Goal: Information Seeking & Learning: Check status

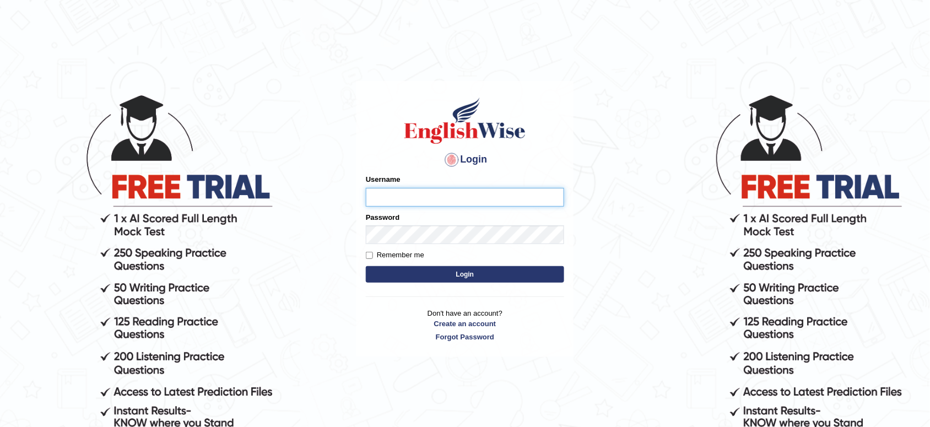
type input "lambertayeligiliga_Englishwise"
click at [474, 277] on button "Login" at bounding box center [465, 274] width 198 height 17
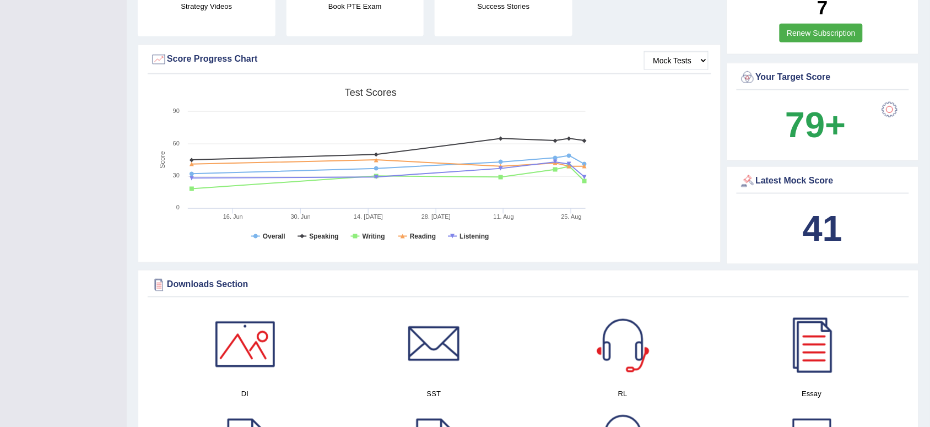
scroll to position [345, 0]
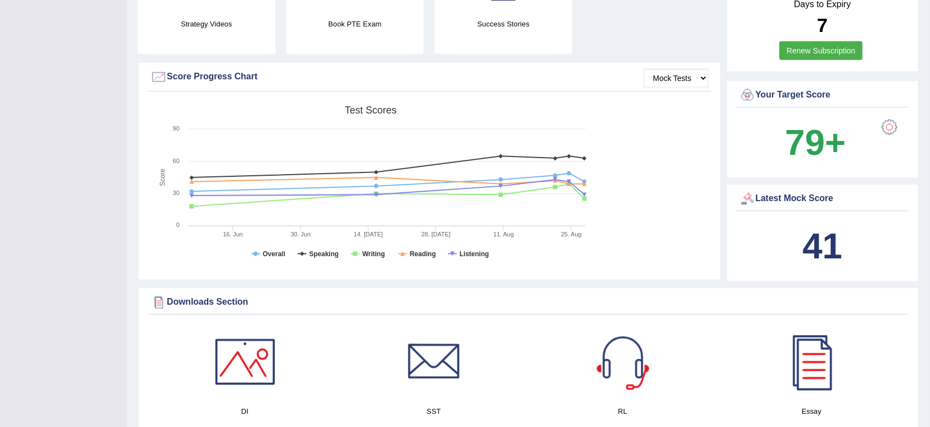
click at [817, 246] on b "41" at bounding box center [823, 246] width 40 height 40
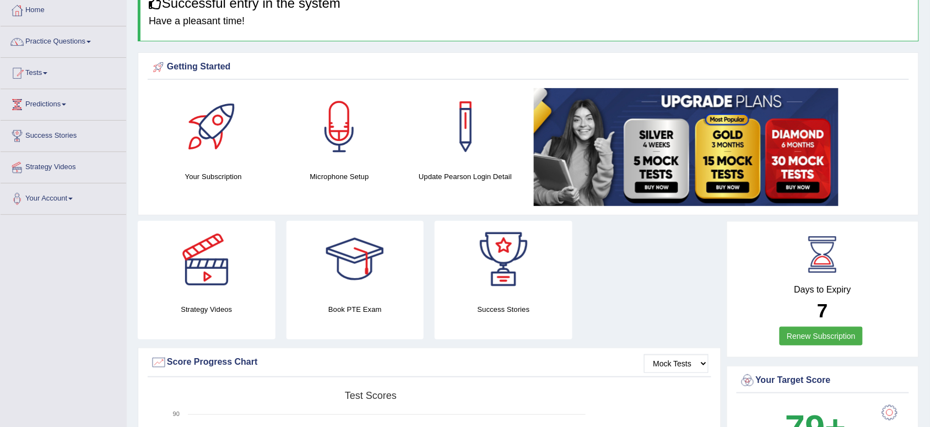
scroll to position [0, 0]
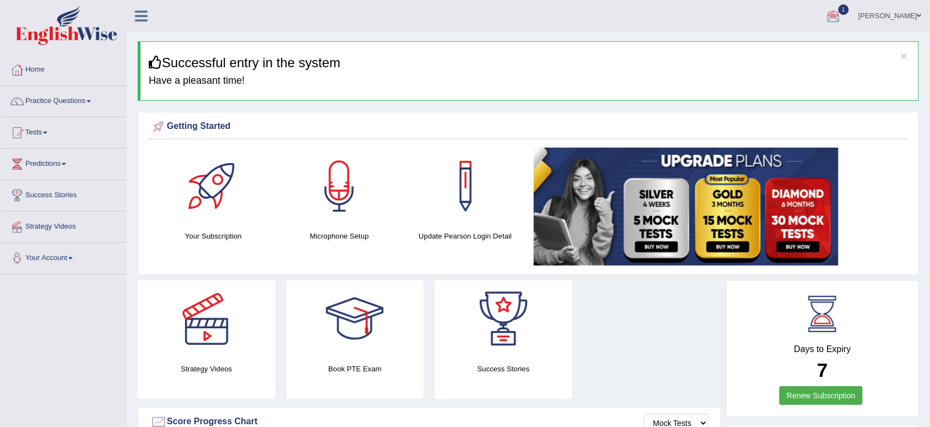
click at [836, 11] on div at bounding box center [834, 16] width 17 height 17
click at [0, 0] on ul "EW5 Aug 28, 2025 Exam evaluated See All Alerts" at bounding box center [0, 0] width 0 height 0
click at [836, 11] on div at bounding box center [834, 16] width 17 height 17
click at [836, 31] on ul "EW5 Aug 28, 2025 Exam evaluated See All Alerts" at bounding box center [767, 63] width 165 height 64
click at [836, 11] on div at bounding box center [834, 16] width 17 height 17
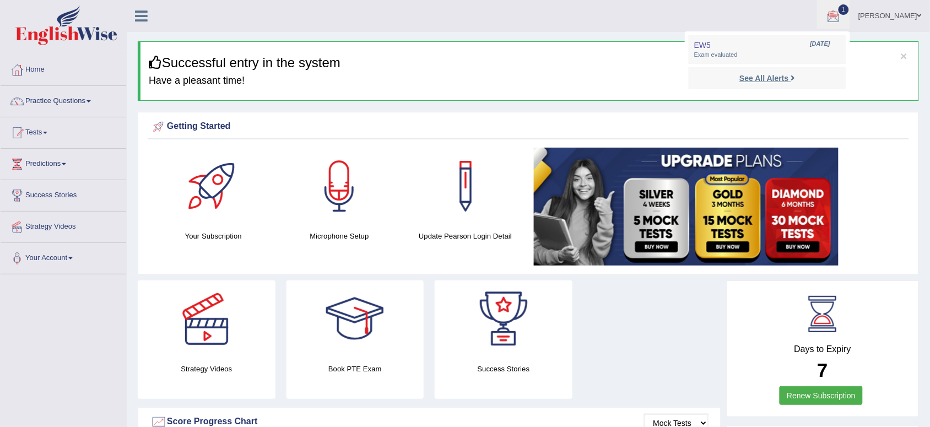
click at [759, 81] on strong "See All Alerts" at bounding box center [764, 78] width 49 height 9
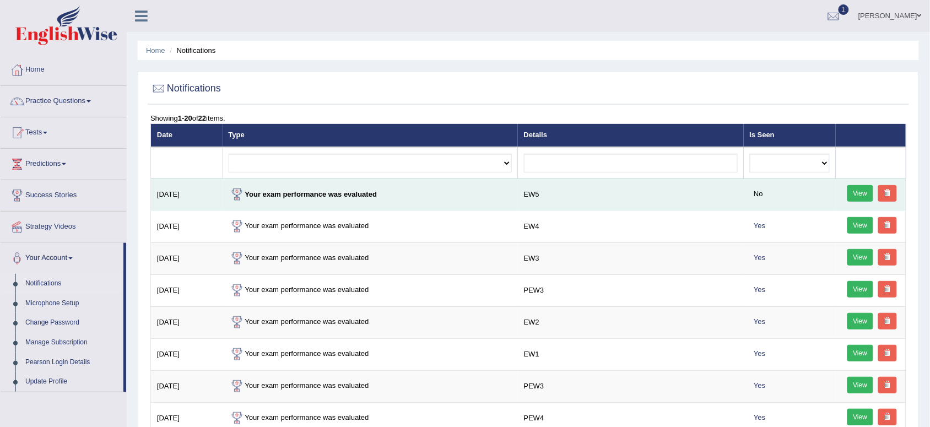
click at [863, 192] on link "View" at bounding box center [861, 193] width 26 height 17
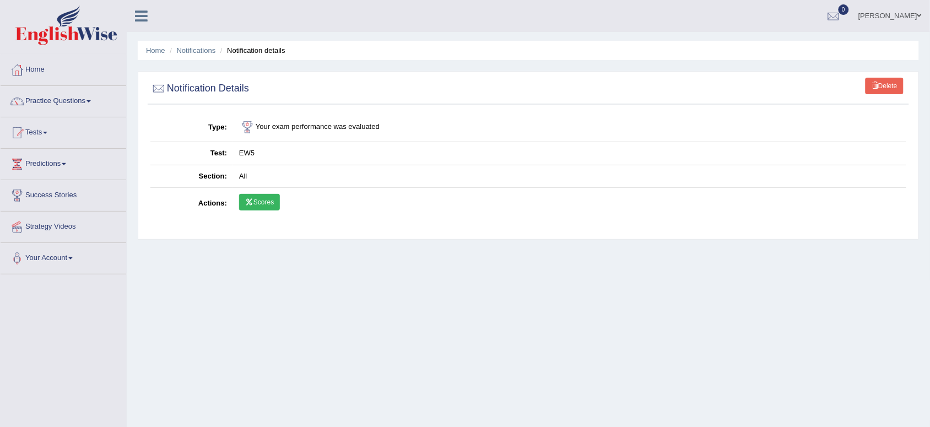
click at [260, 197] on link "Scores" at bounding box center [259, 202] width 41 height 17
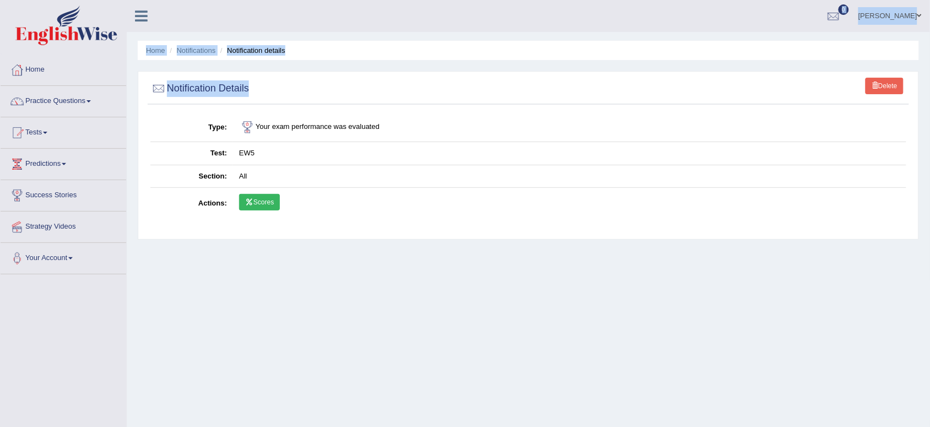
drag, startPoint x: 321, startPoint y: 21, endPoint x: 311, endPoint y: 109, distance: 88.7
click at [311, 109] on div "Toggle navigation Home Practice Questions Speaking Practice Read Aloud Repeat S…" at bounding box center [465, 286] width 930 height 573
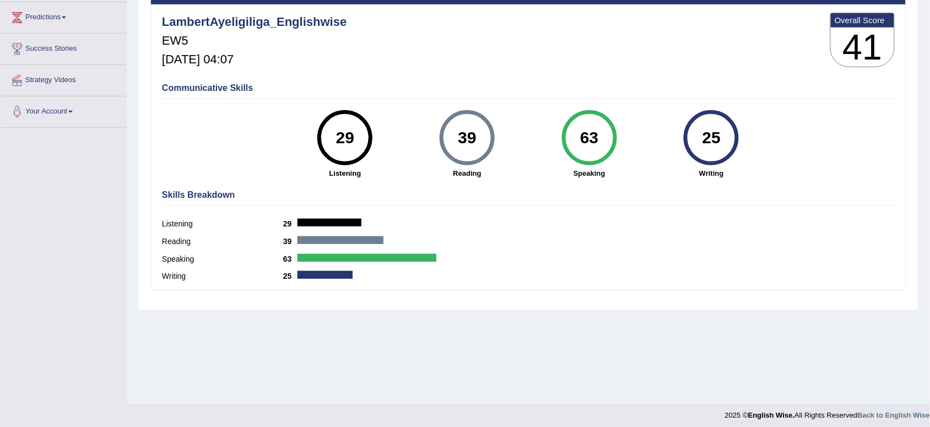
scroll to position [152, 0]
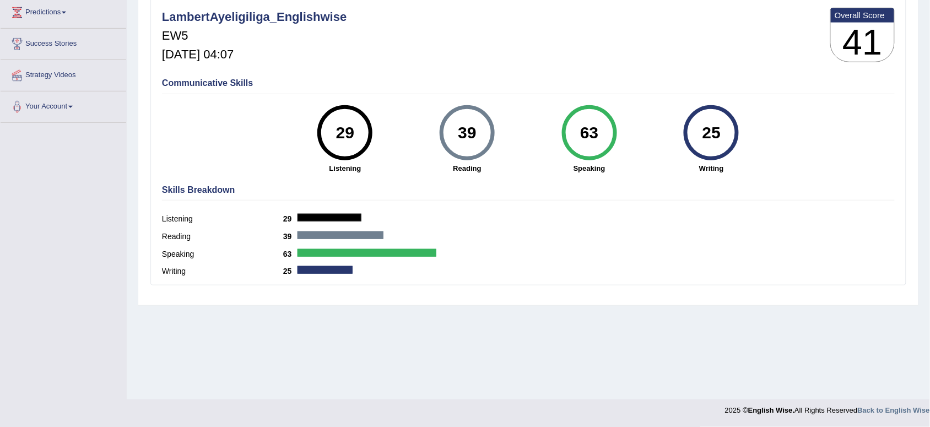
click at [723, 263] on div "Speaking 63" at bounding box center [528, 256] width 733 height 18
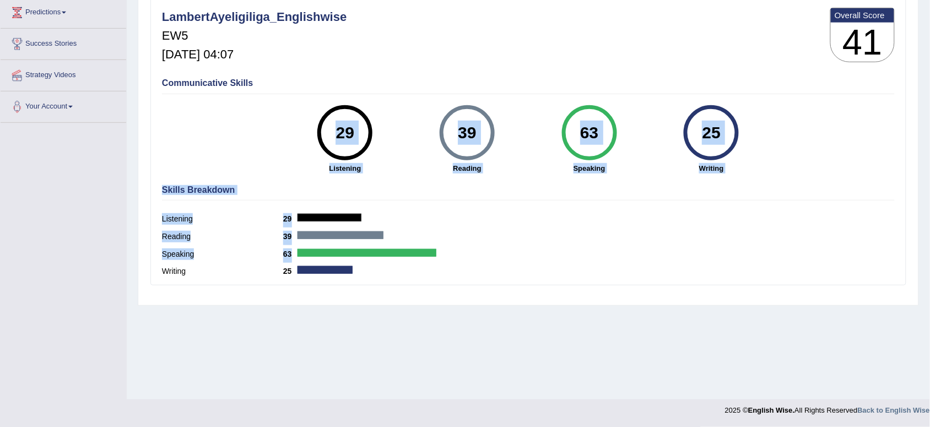
drag, startPoint x: 724, startPoint y: 259, endPoint x: 798, endPoint y: 128, distance: 150.1
click at [798, 5] on div "LambertAyeligiliga_Englishwise EW5 [DATE] 04:07 Overall Score 41 Communicative …" at bounding box center [528, 2] width 755 height 6
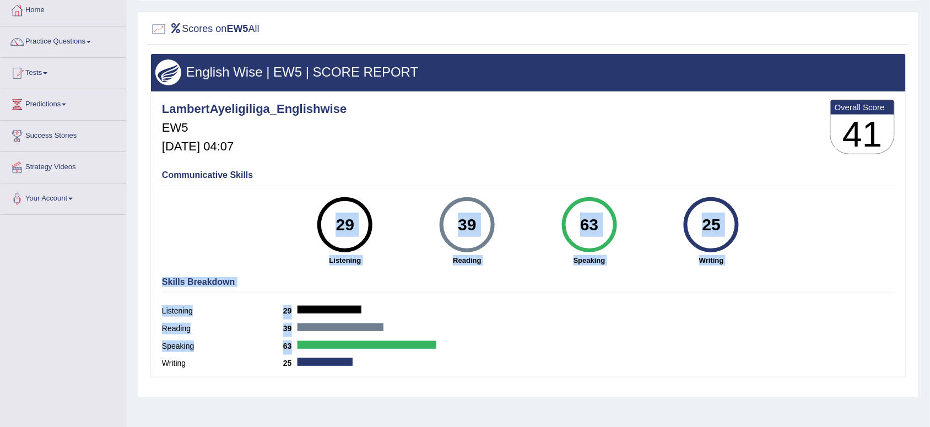
scroll to position [0, 0]
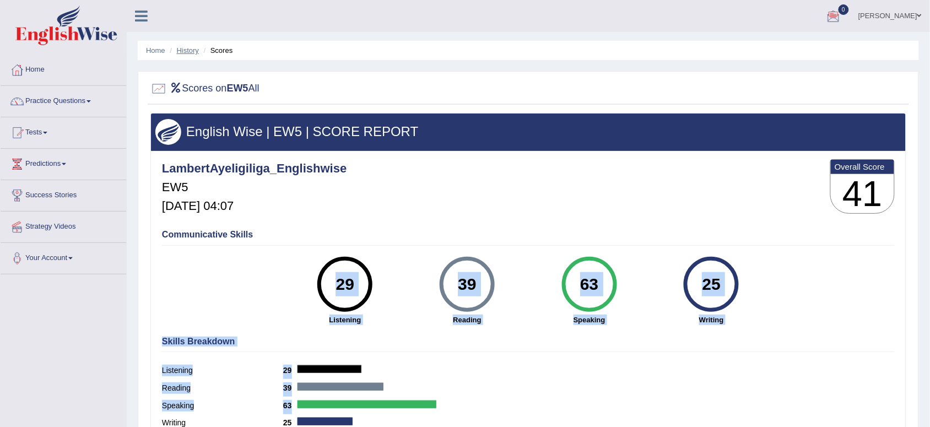
click at [189, 53] on link "History" at bounding box center [188, 50] width 22 height 8
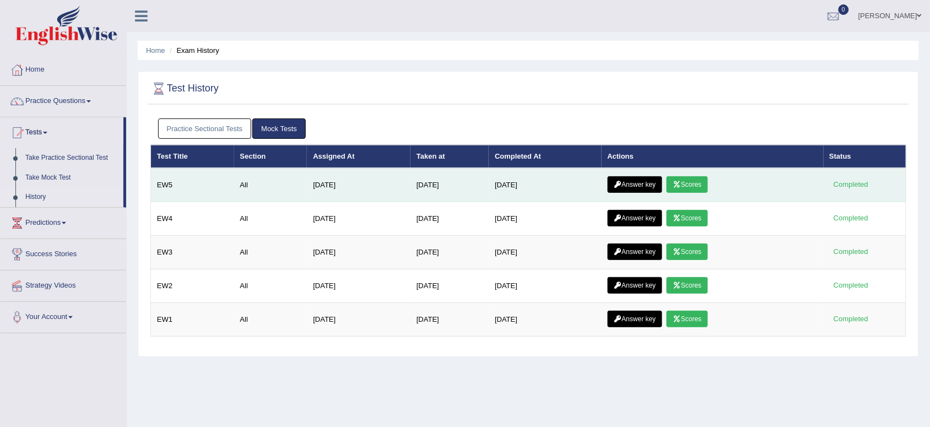
click at [634, 180] on link "Answer key" at bounding box center [635, 184] width 55 height 17
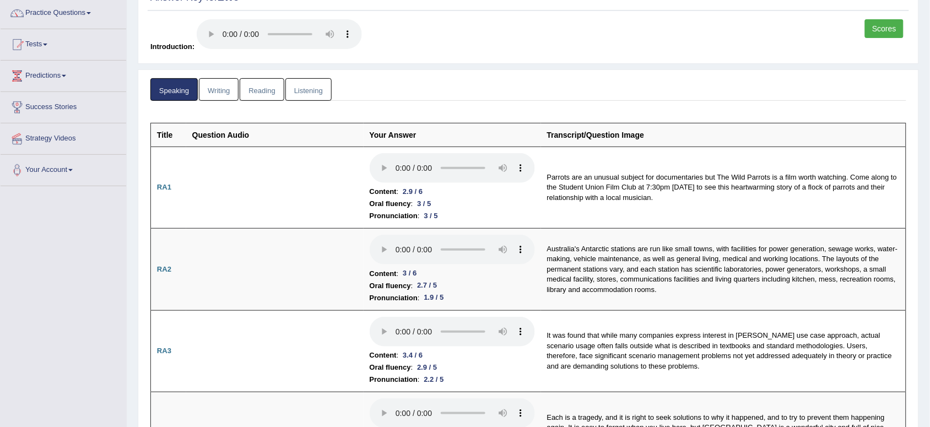
drag, startPoint x: 800, startPoint y: 299, endPoint x: 935, endPoint y: 417, distance: 179.7
click at [930, 339] on html "Toggle navigation Home Practice Questions Speaking Practice Read Aloud Repeat S…" at bounding box center [465, 125] width 930 height 427
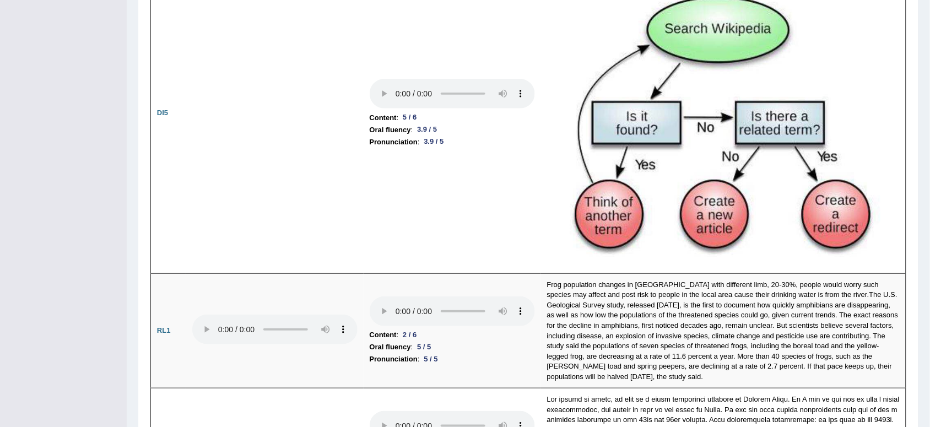
scroll to position [2499, 0]
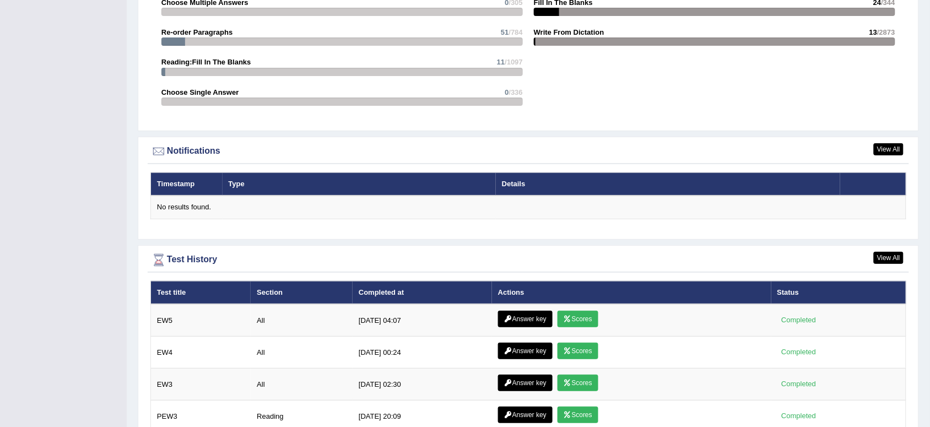
scroll to position [1221, 0]
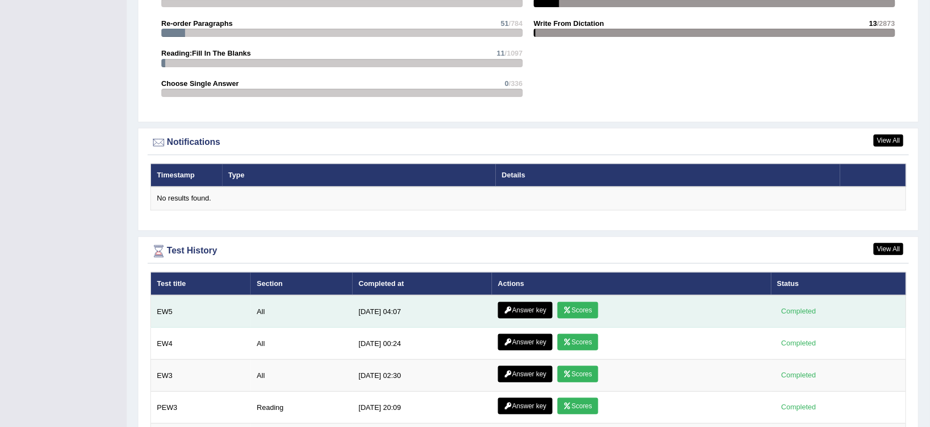
click at [511, 313] on link "Answer key" at bounding box center [525, 310] width 55 height 17
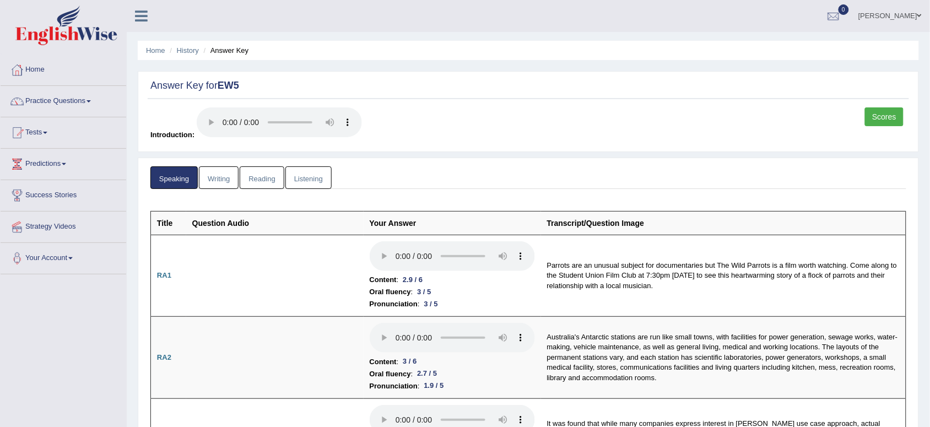
click at [233, 179] on link "Writing" at bounding box center [219, 177] width 40 height 23
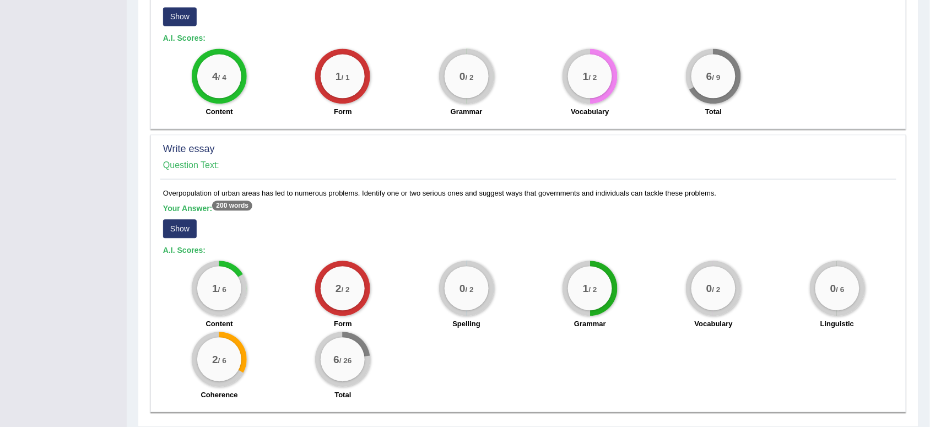
scroll to position [707, 0]
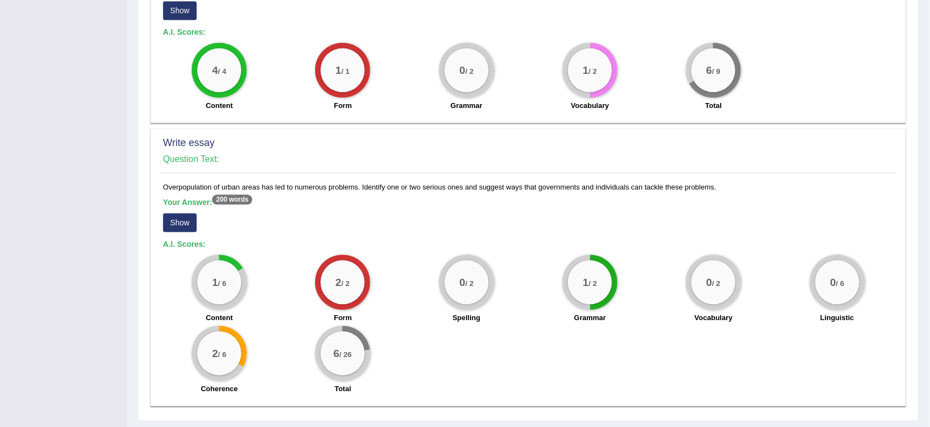
click at [230, 195] on sup "200 words" at bounding box center [232, 200] width 40 height 10
click at [183, 213] on button "Show" at bounding box center [180, 222] width 34 height 19
click at [183, 191] on div "Overpopulation of urban areas has led to numerous problems. Identify one or two…" at bounding box center [528, 291] width 736 height 218
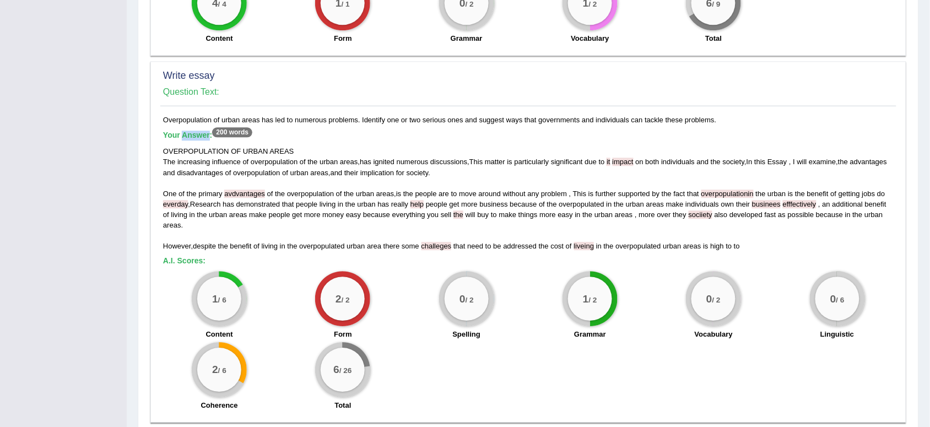
scroll to position [791, 0]
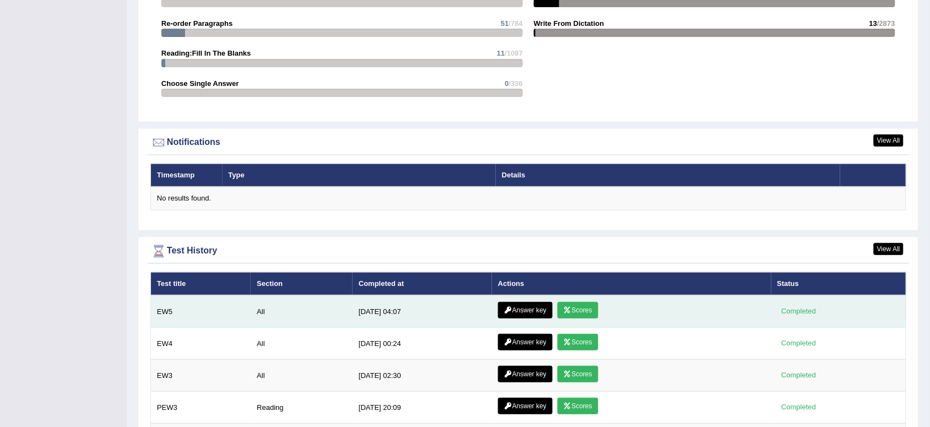
click at [529, 308] on link "Answer key" at bounding box center [525, 310] width 55 height 17
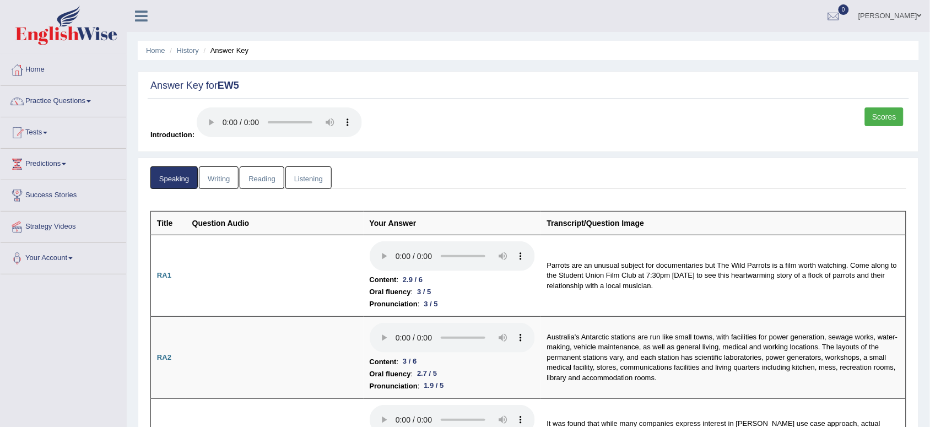
click at [313, 178] on link "Listening" at bounding box center [309, 177] width 46 height 23
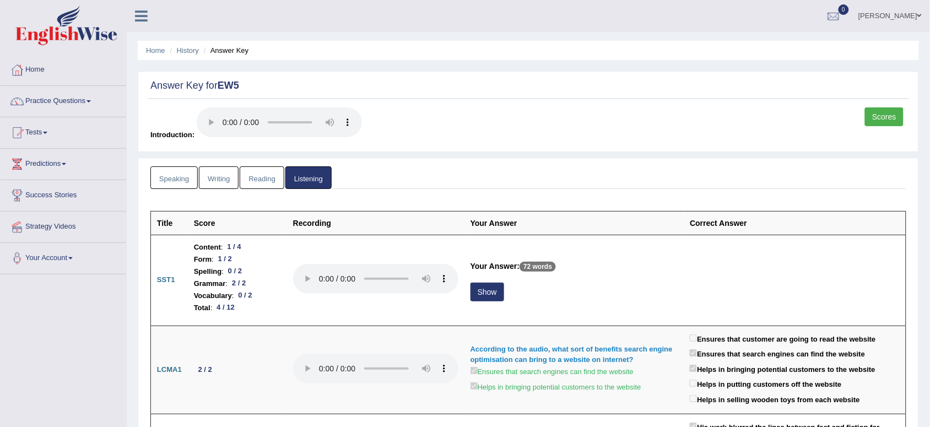
click at [263, 178] on link "Reading" at bounding box center [262, 177] width 44 height 23
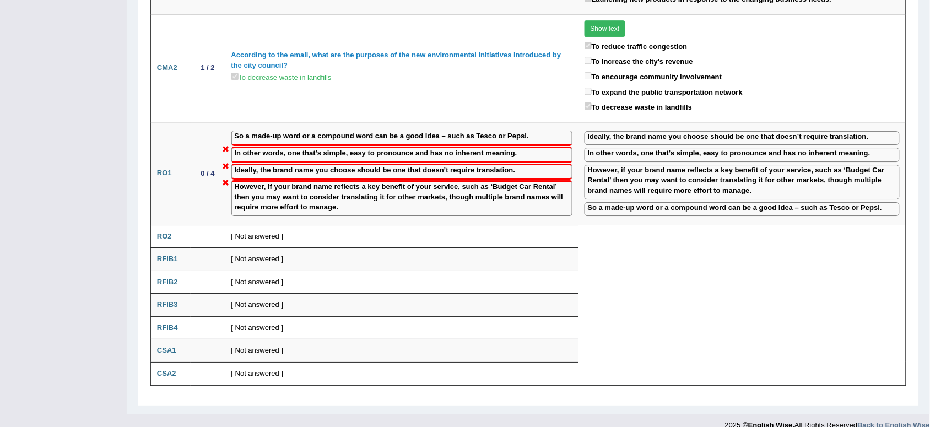
scroll to position [998, 0]
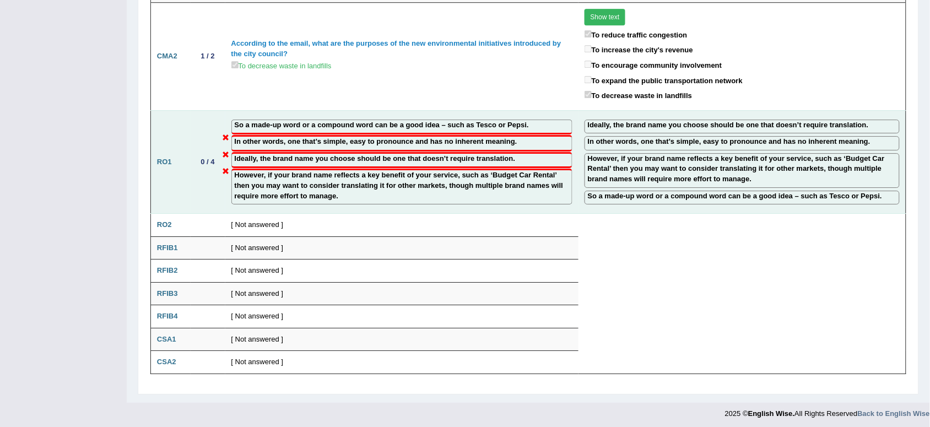
drag, startPoint x: 853, startPoint y: 176, endPoint x: 728, endPoint y: 184, distance: 125.3
click at [728, 184] on td "Ideally, the brand name you choose should be one that doesn’t require translati…" at bounding box center [743, 161] width 328 height 103
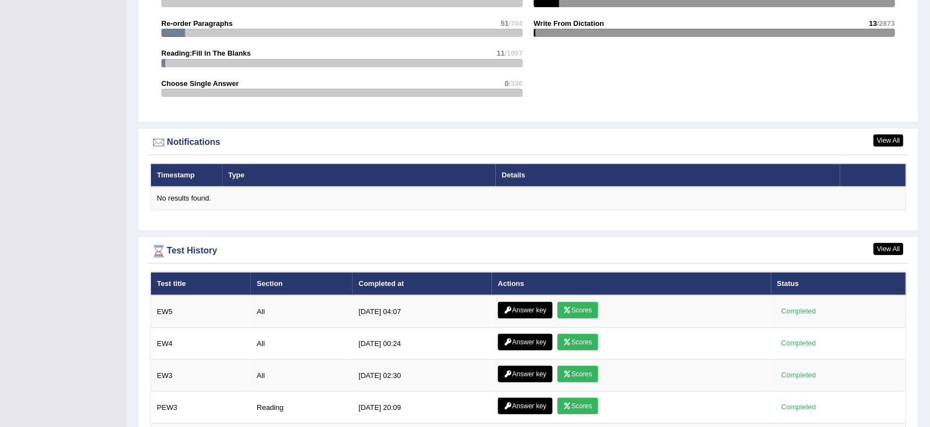
scroll to position [1221, 0]
